Goal: Browse casually

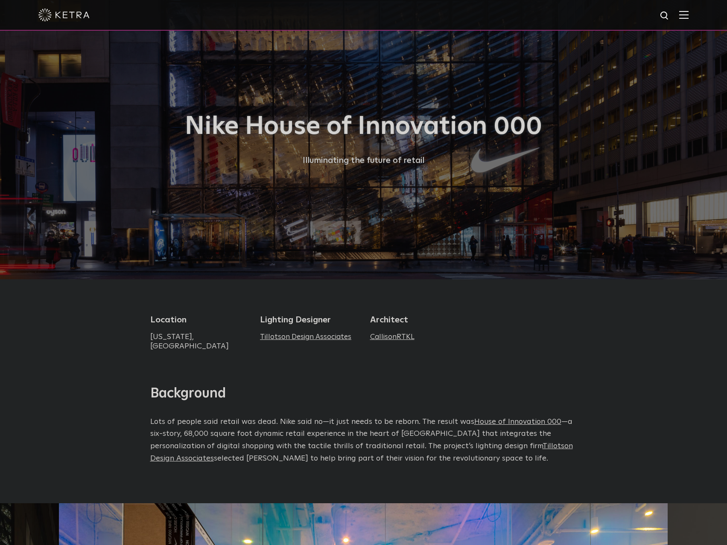
click at [76, 207] on div at bounding box center [363, 139] width 727 height 279
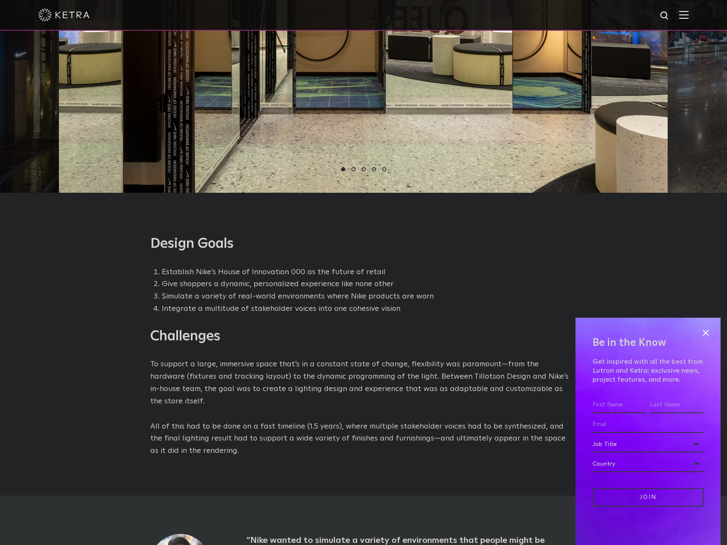
scroll to position [512, 0]
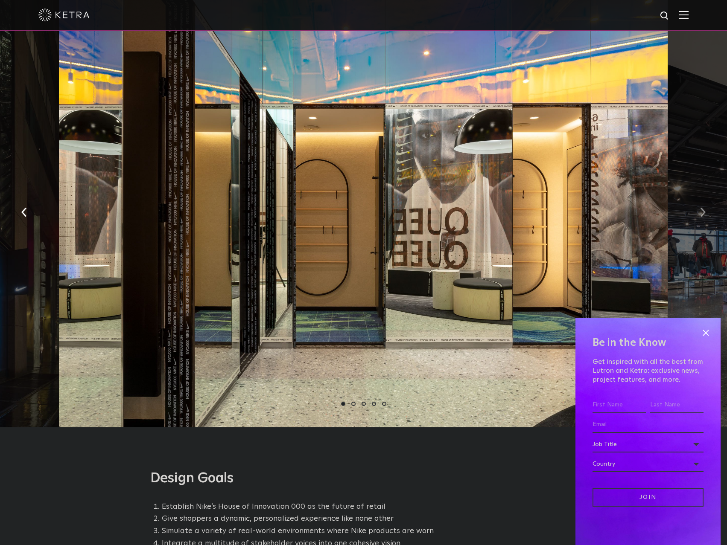
click at [709, 207] on button "button" at bounding box center [702, 211] width 18 height 29
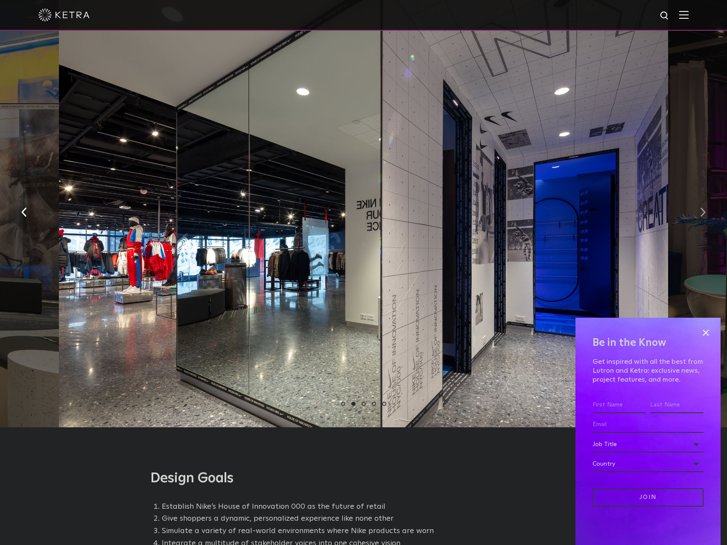
click at [709, 207] on button "button" at bounding box center [702, 211] width 18 height 29
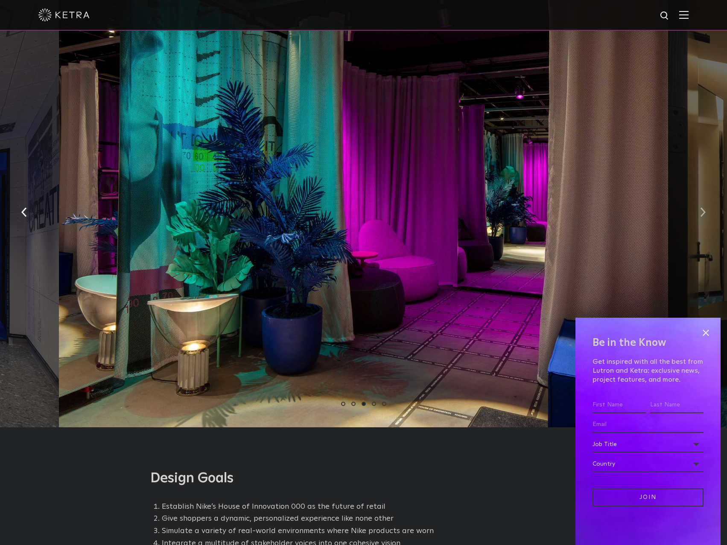
click at [708, 205] on button "button" at bounding box center [702, 211] width 18 height 29
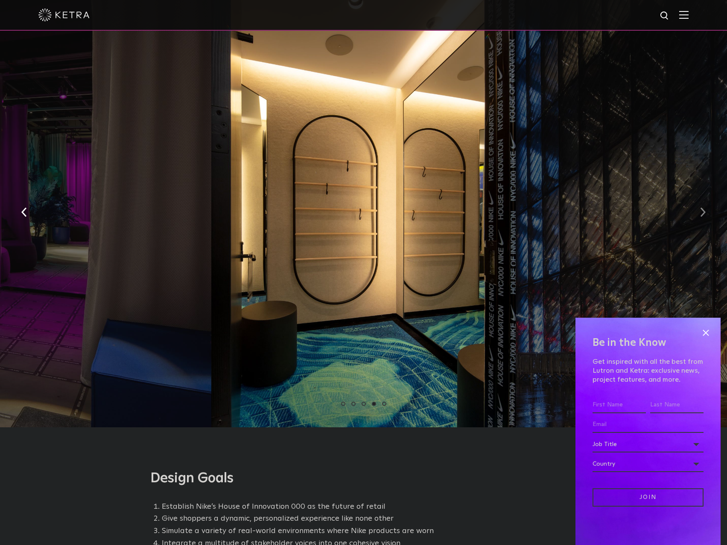
click at [708, 205] on button "button" at bounding box center [702, 211] width 18 height 29
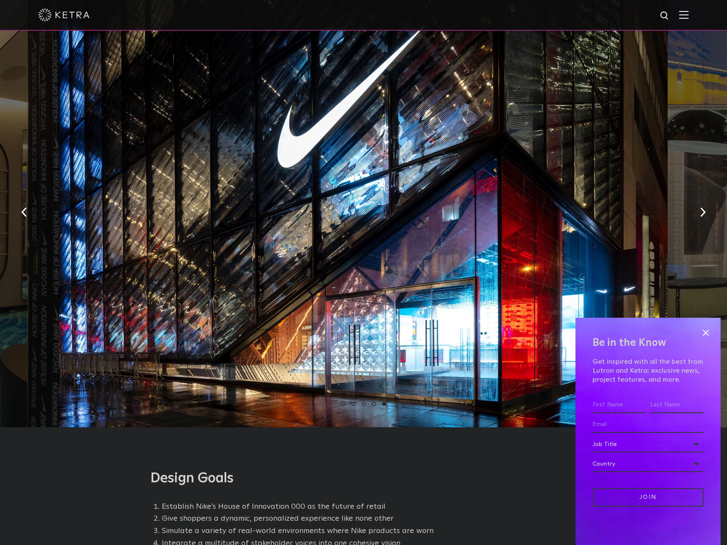
click at [393, 182] on div at bounding box center [363, 209] width 609 height 436
drag, startPoint x: 343, startPoint y: 200, endPoint x: 282, endPoint y: 284, distance: 103.3
click at [282, 284] on div at bounding box center [363, 209] width 609 height 436
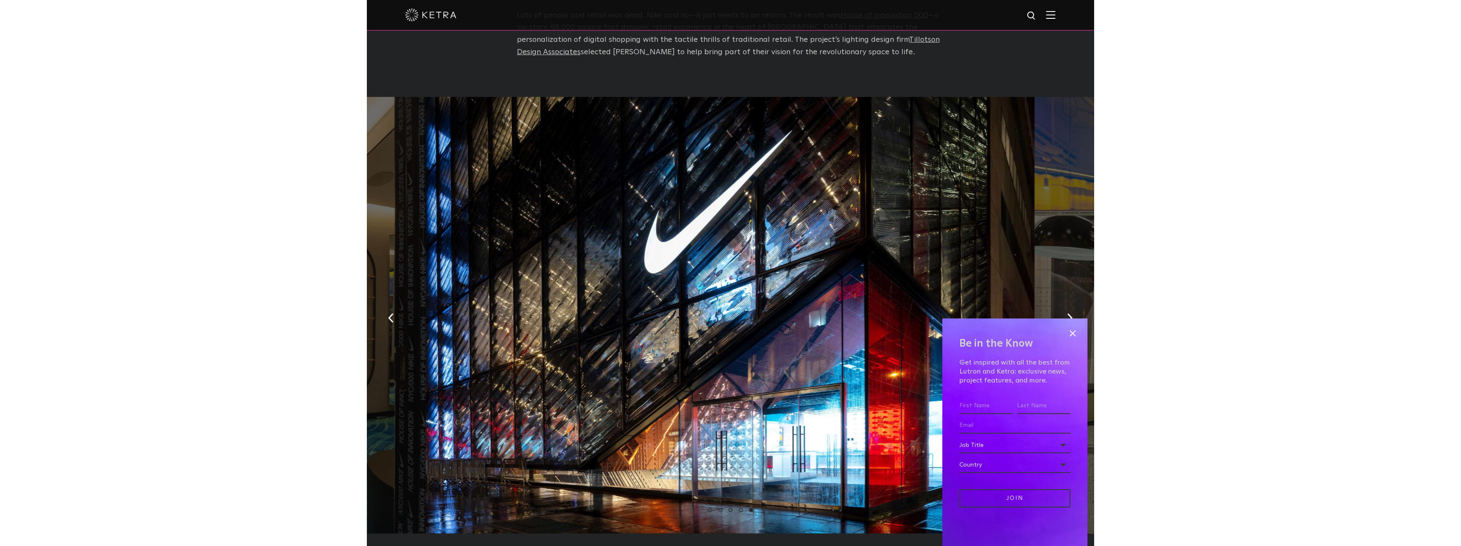
scroll to position [469, 0]
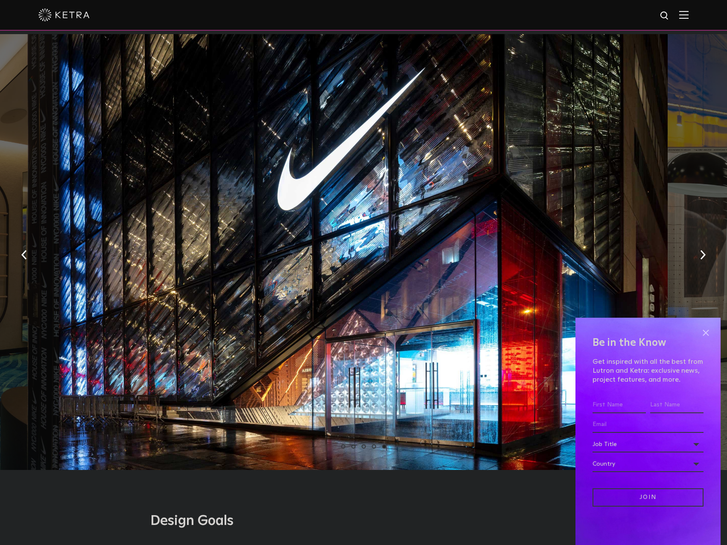
click at [706, 336] on span at bounding box center [705, 332] width 13 height 13
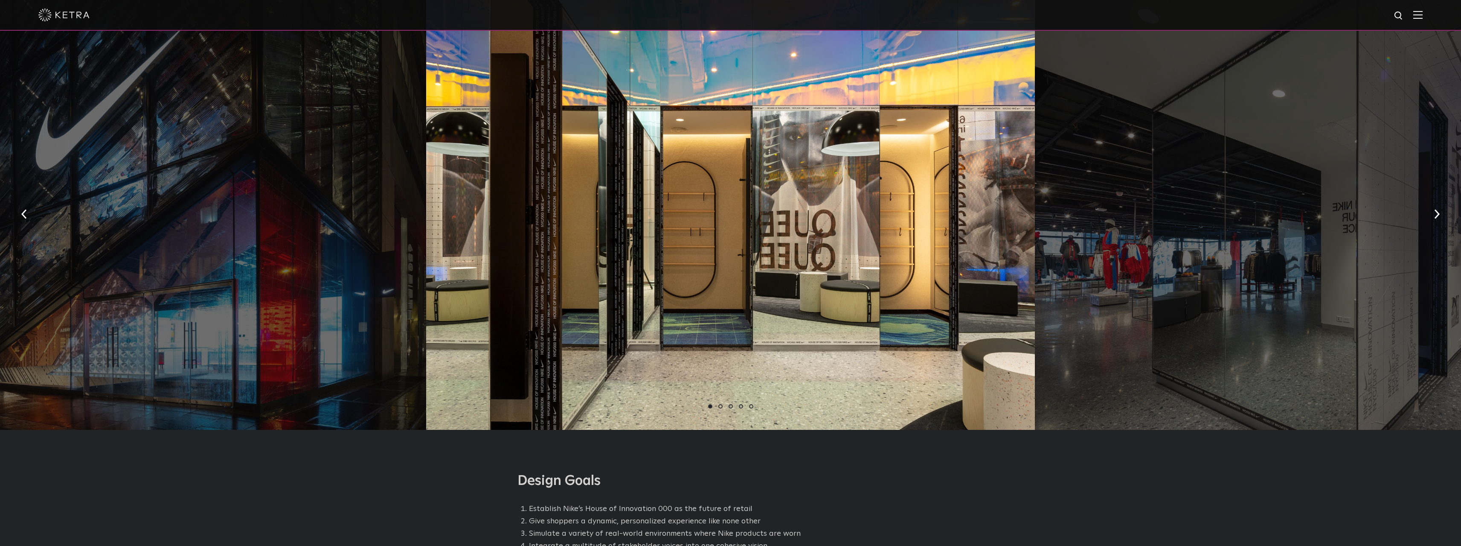
scroll to position [555, 0]
